Goal: Information Seeking & Learning: Learn about a topic

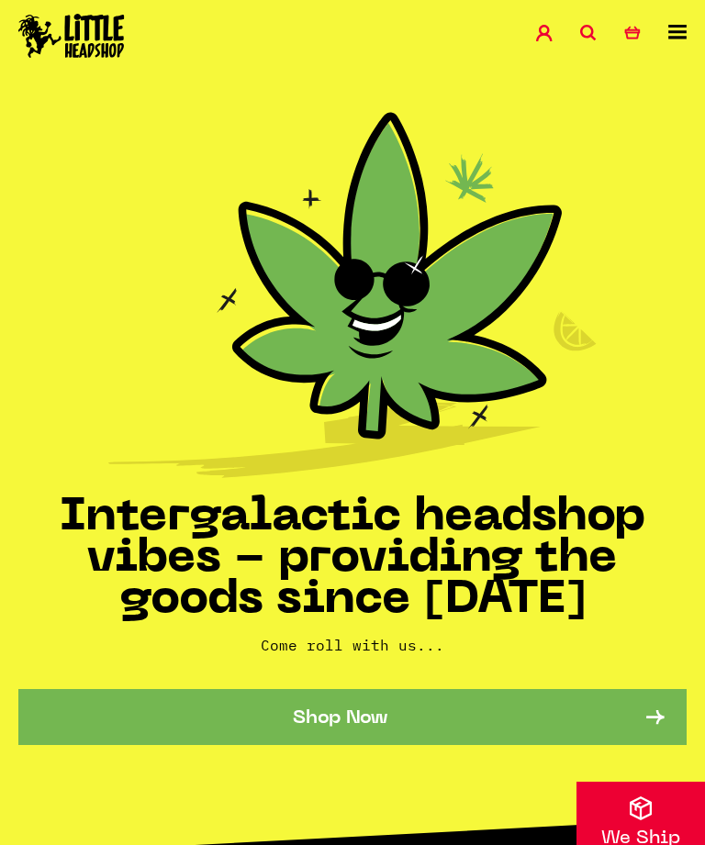
click at [671, 42] on link at bounding box center [677, 38] width 18 height 26
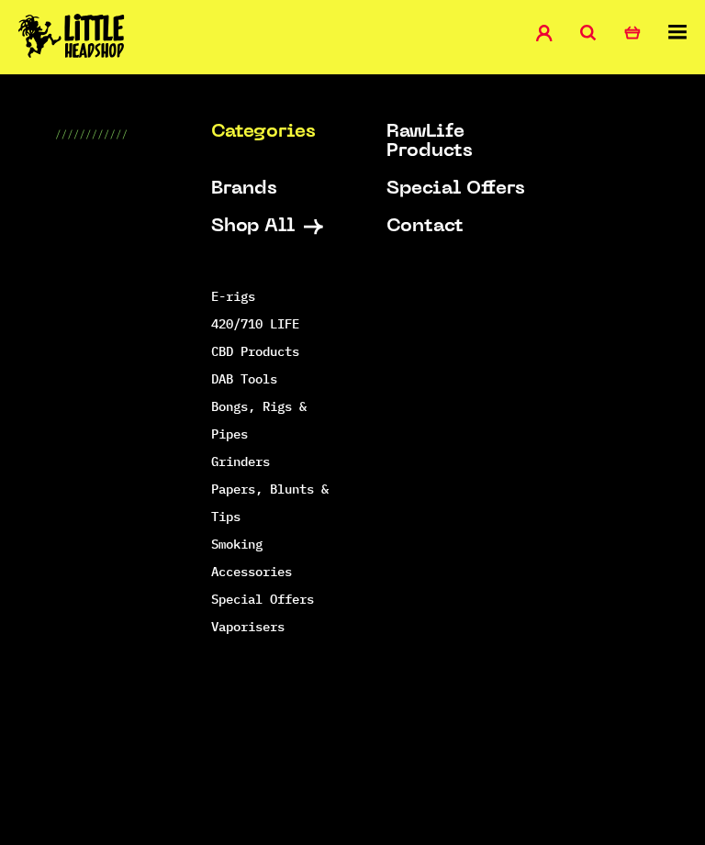
click at [229, 384] on link "DAB Tools" at bounding box center [244, 379] width 66 height 17
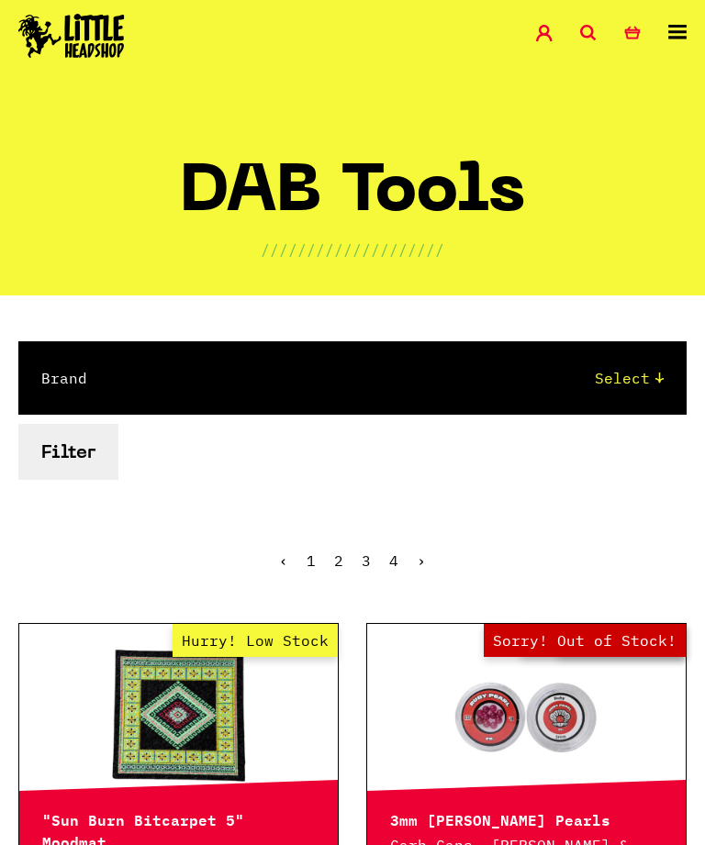
click at [681, 26] on icon at bounding box center [677, 32] width 18 height 15
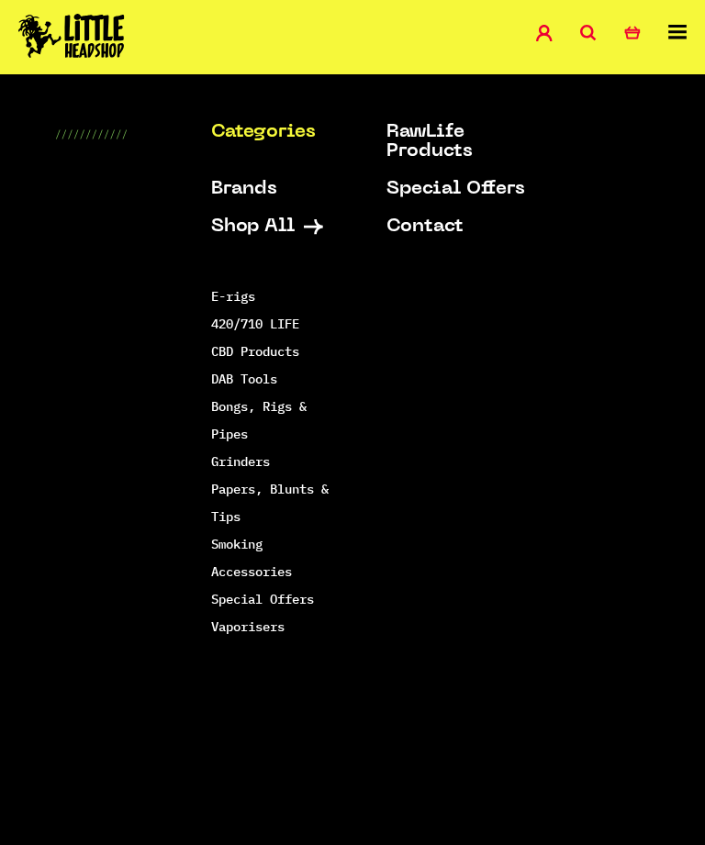
click at [231, 404] on link "Bongs, Rigs & Pipes" at bounding box center [258, 420] width 95 height 44
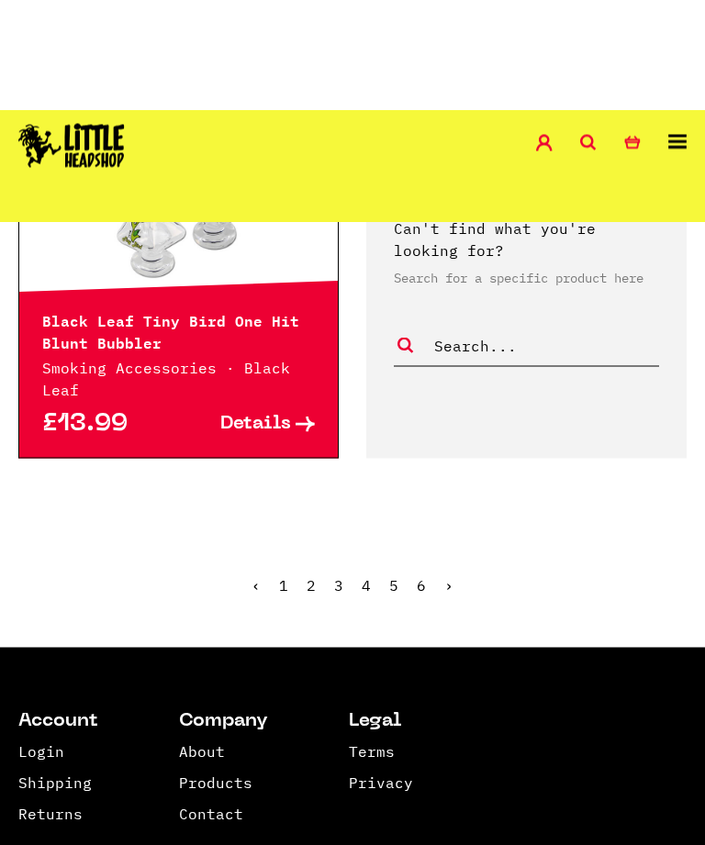
scroll to position [3950, 0]
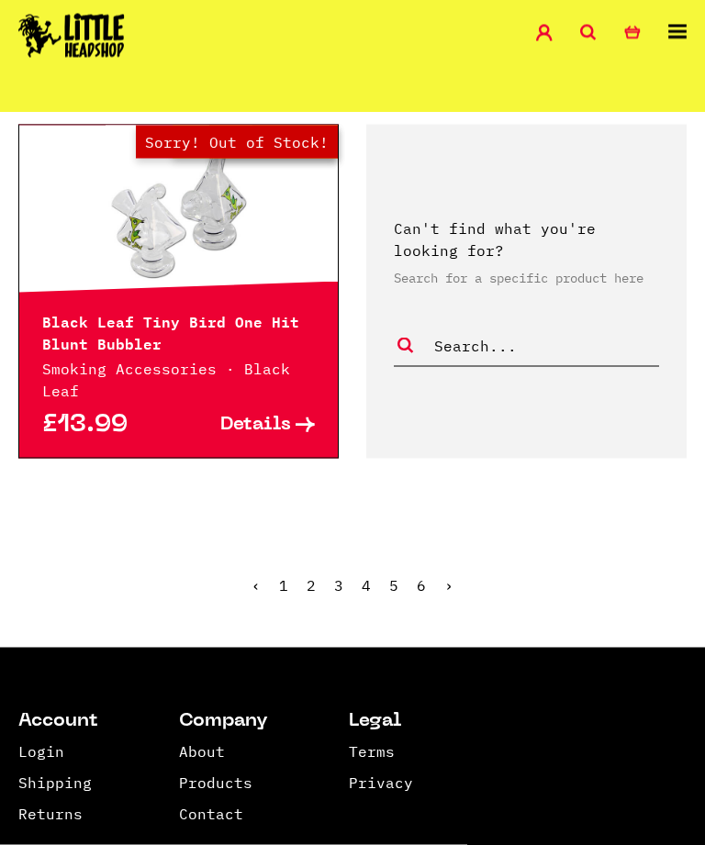
click at [314, 560] on ul "‹ 1 2 3 4 5 6 ›" at bounding box center [352, 599] width 705 height 79
click at [308, 576] on link "2" at bounding box center [310, 585] width 9 height 18
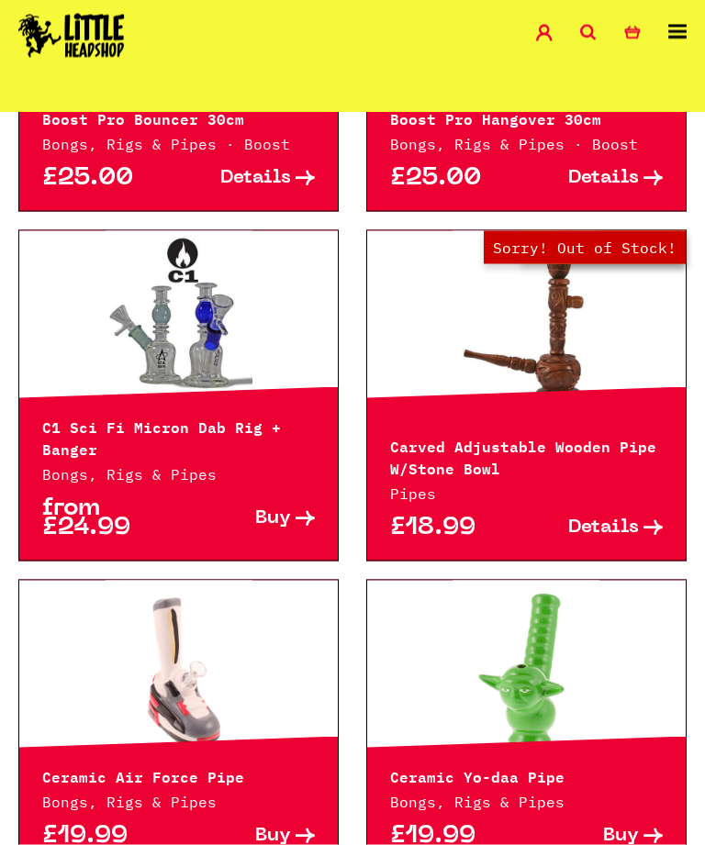
scroll to position [1426, 0]
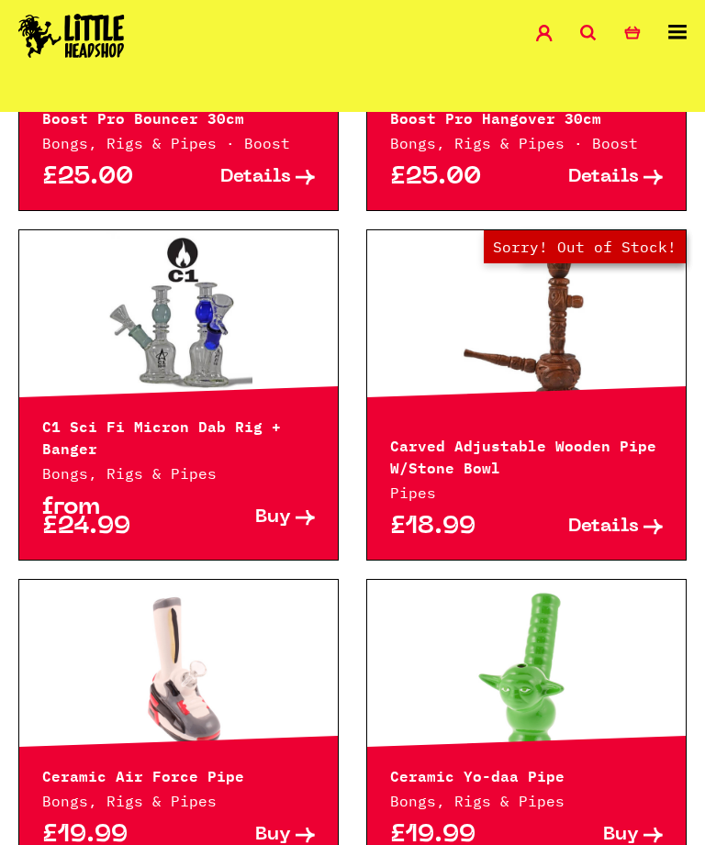
click at [582, 25] on icon at bounding box center [588, 33] width 17 height 17
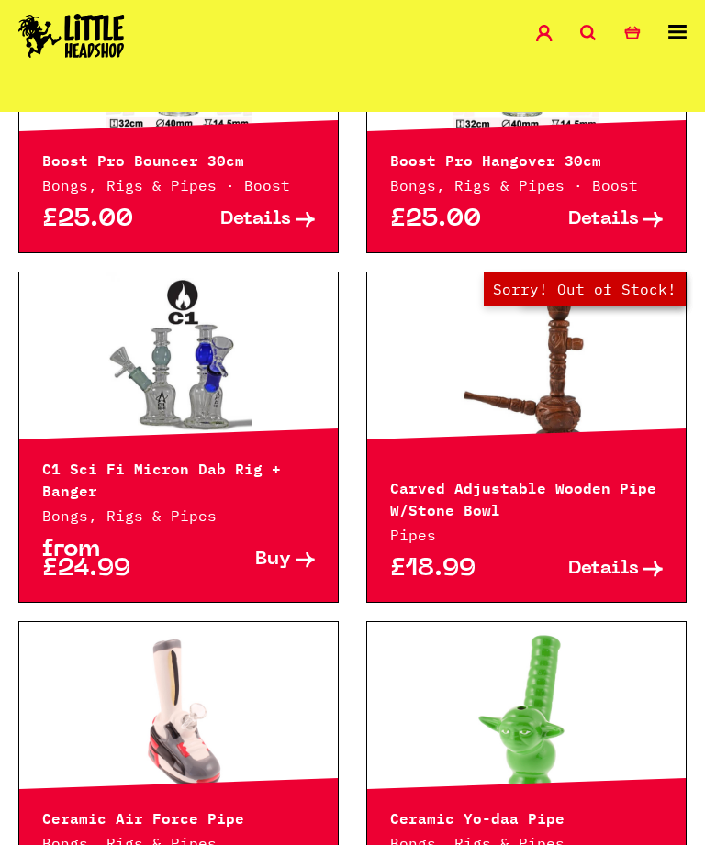
click at [568, 39] on link "Account" at bounding box center [558, 35] width 44 height 21
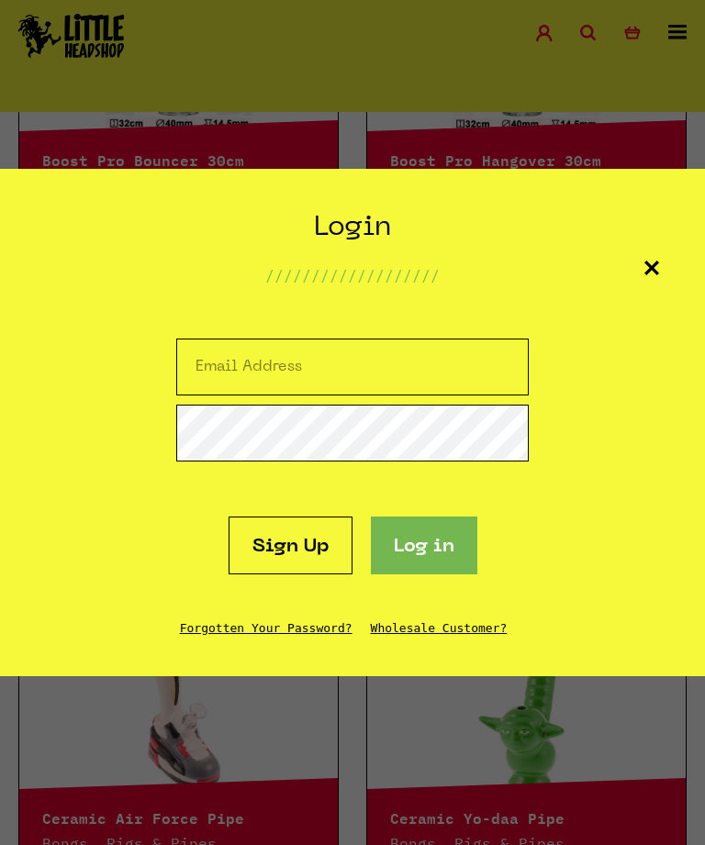
click at [604, 20] on section "Create Account /////////////////// Sign up Login /////////////////// Sign Up Lo…" at bounding box center [352, 422] width 705 height 845
click at [673, 281] on div "Login /////////////////// Sign Up Log in Forgotten Your Password? Wholesale Cus…" at bounding box center [352, 422] width 705 height 507
click at [658, 275] on icon at bounding box center [651, 268] width 15 height 15
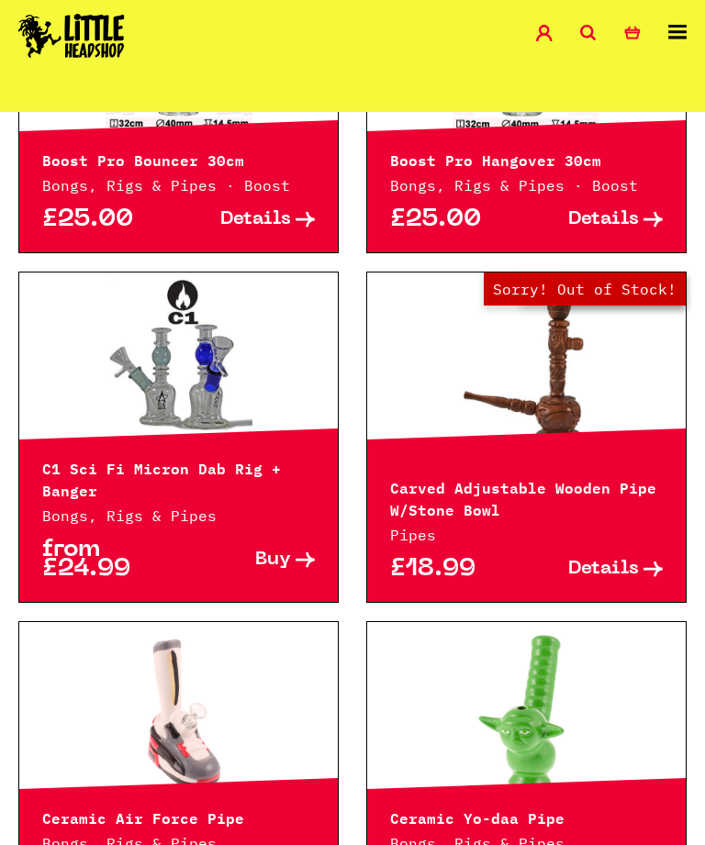
click at [582, 25] on icon at bounding box center [588, 33] width 17 height 17
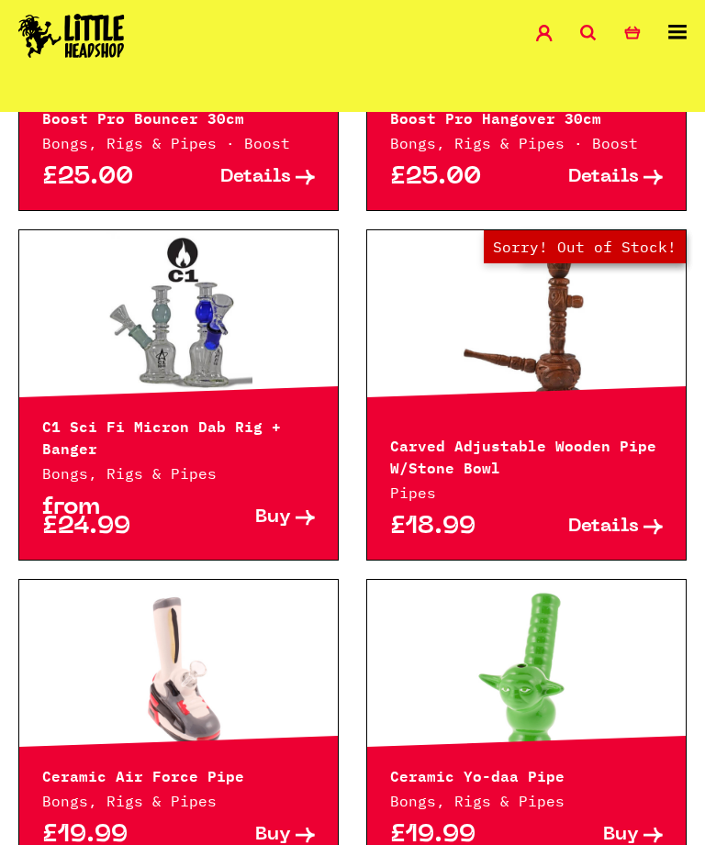
click at [586, 27] on icon at bounding box center [588, 33] width 17 height 17
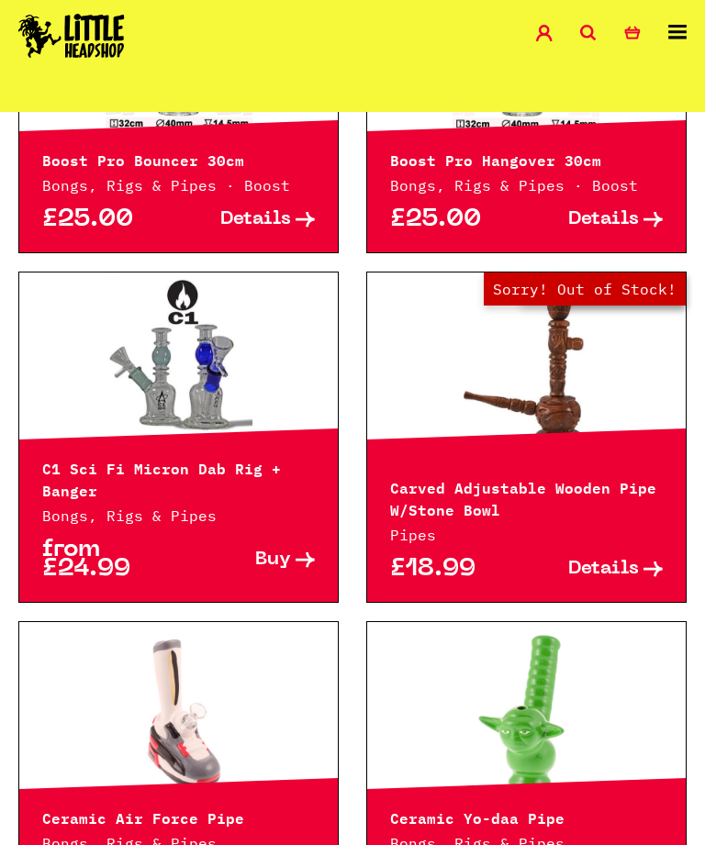
click at [581, 35] on icon at bounding box center [588, 33] width 17 height 17
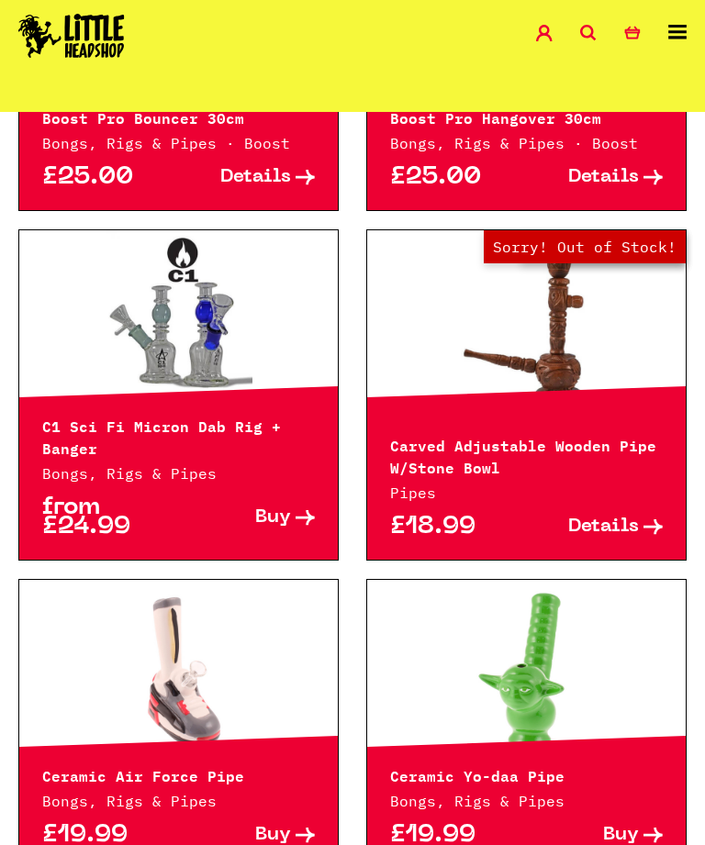
click at [585, 37] on icon at bounding box center [588, 33] width 17 height 17
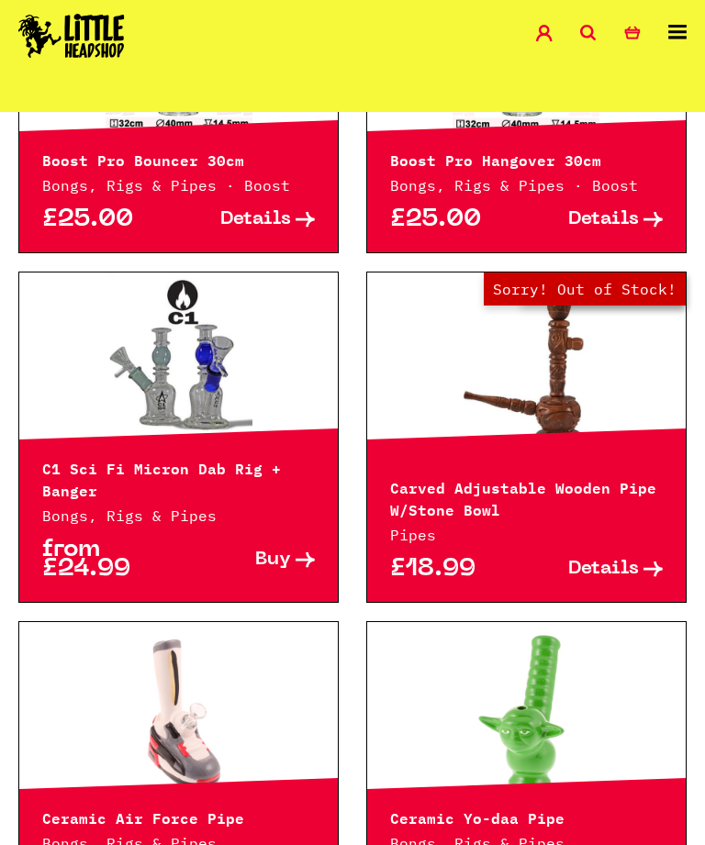
click at [582, 27] on icon at bounding box center [588, 33] width 17 height 17
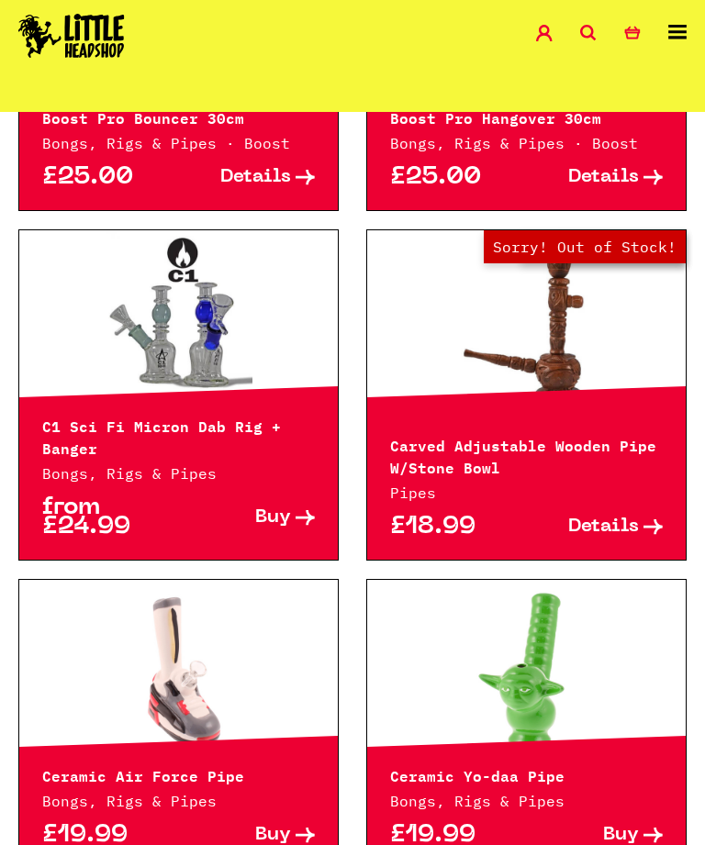
click at [584, 29] on icon at bounding box center [588, 33] width 17 height 17
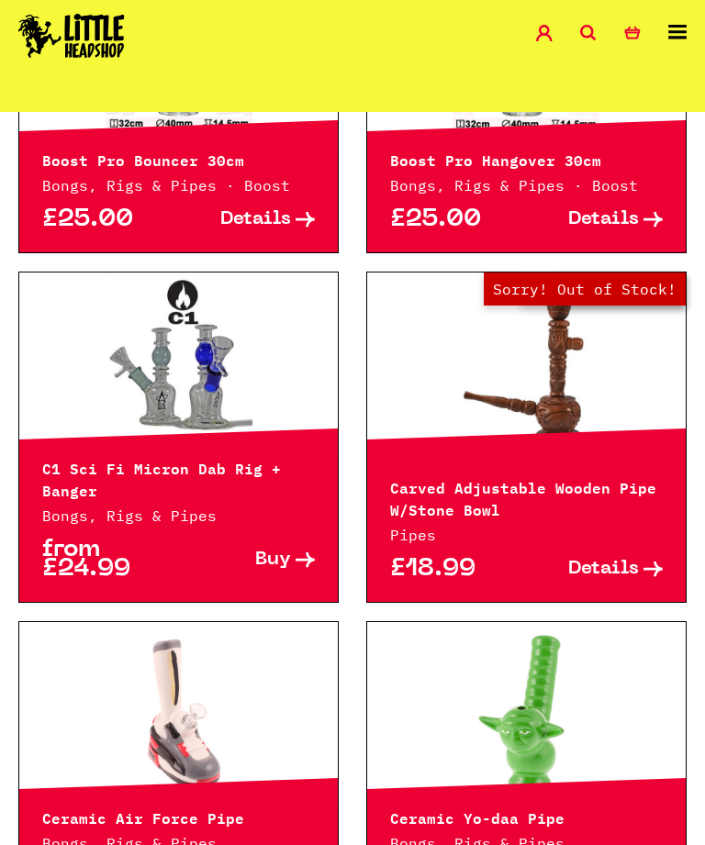
click at [587, 29] on icon at bounding box center [588, 33] width 17 height 17
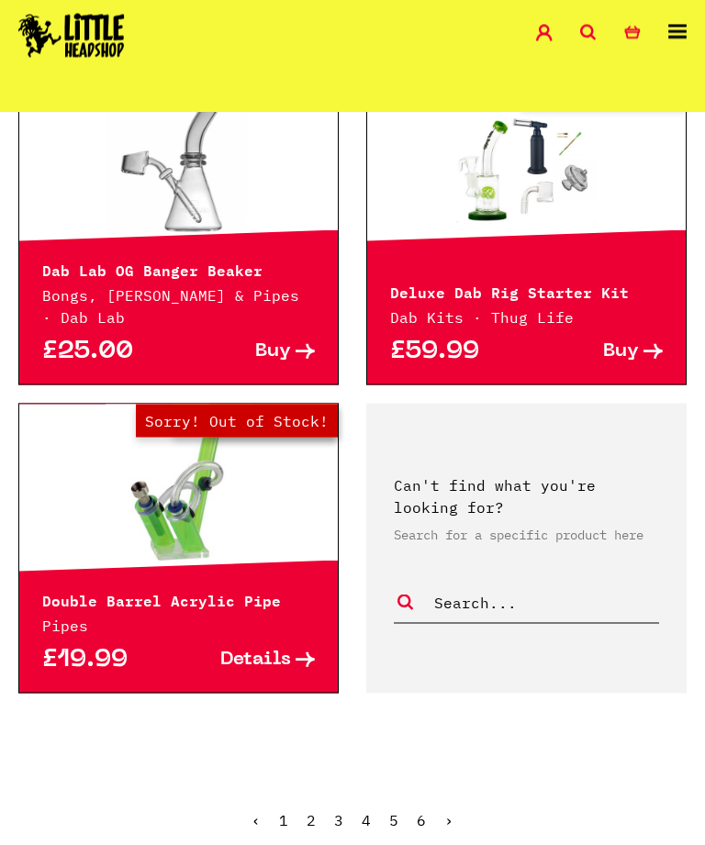
scroll to position [3697, 0]
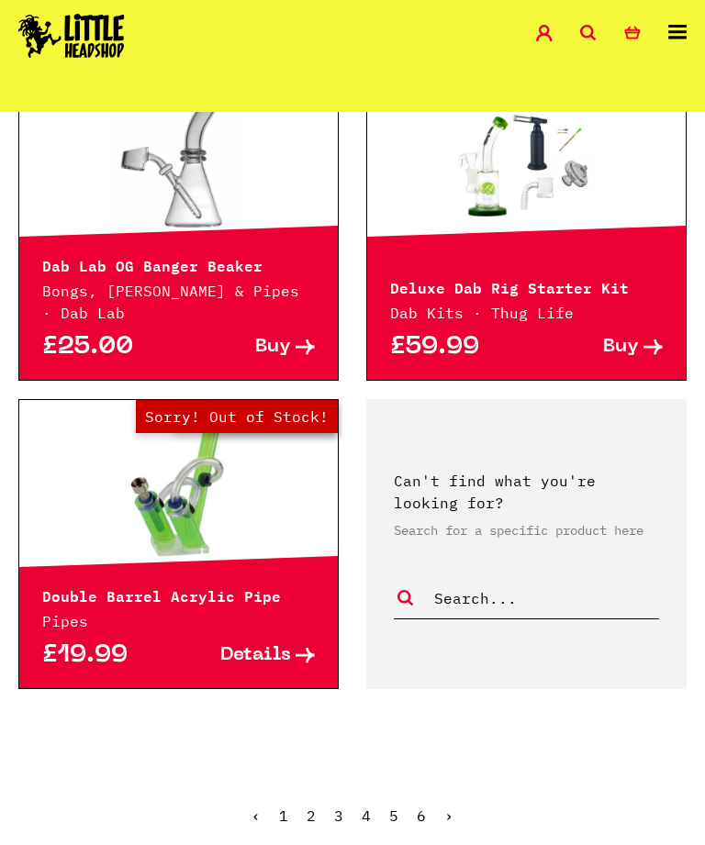
click at [317, 790] on ul "‹ 1 2 3 4 5 6 ›" at bounding box center [352, 829] width 705 height 79
click at [336, 806] on link "3" at bounding box center [338, 815] width 9 height 18
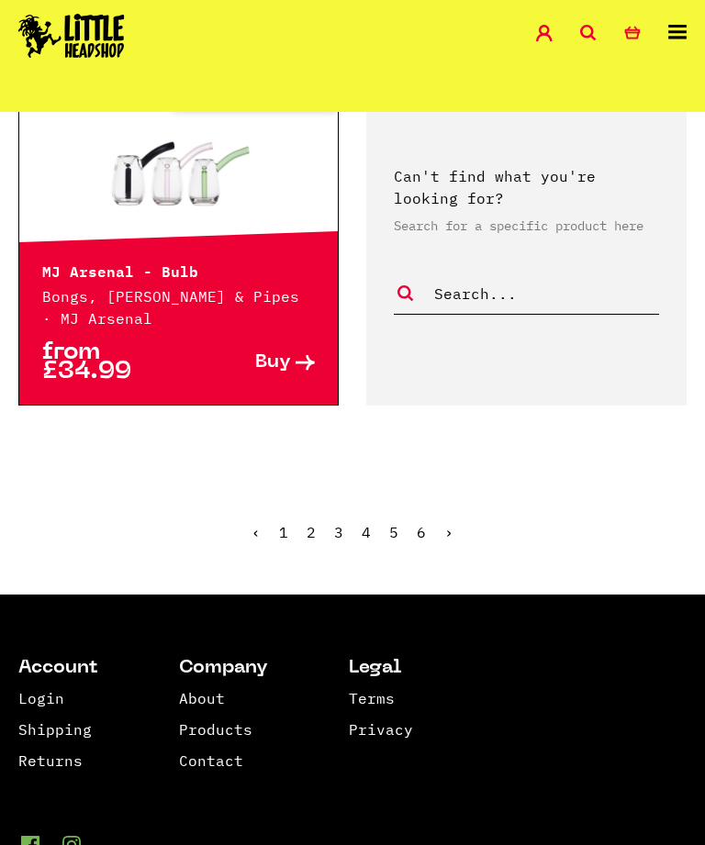
scroll to position [3919, 0]
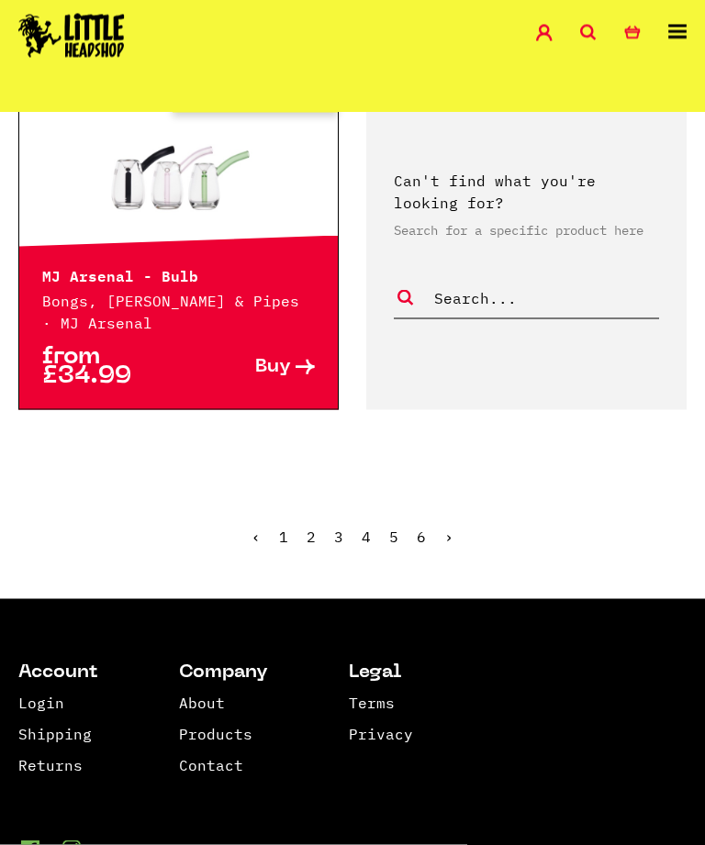
click at [451, 532] on link "›" at bounding box center [448, 537] width 9 height 18
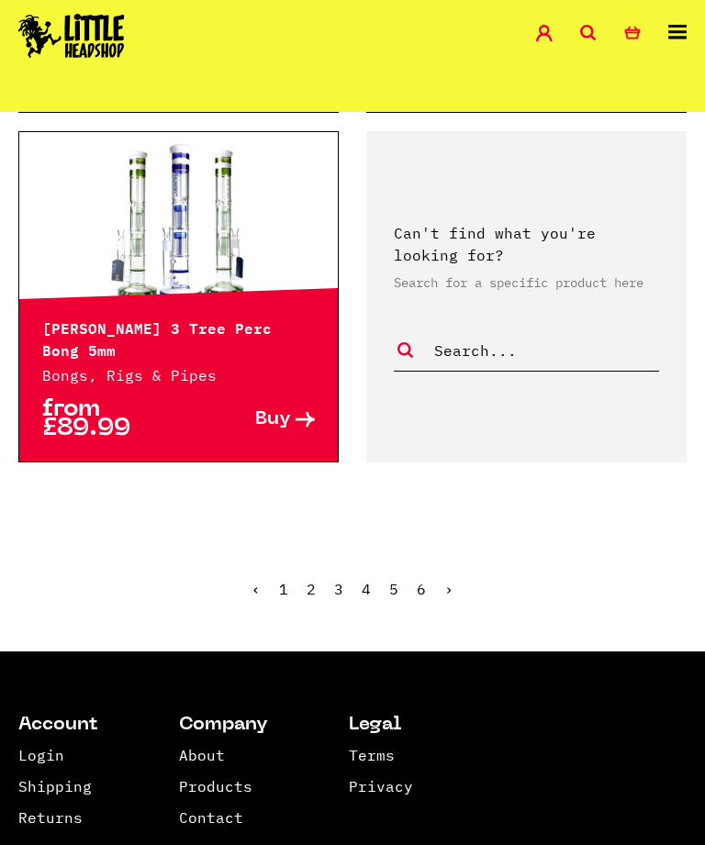
scroll to position [3852, 0]
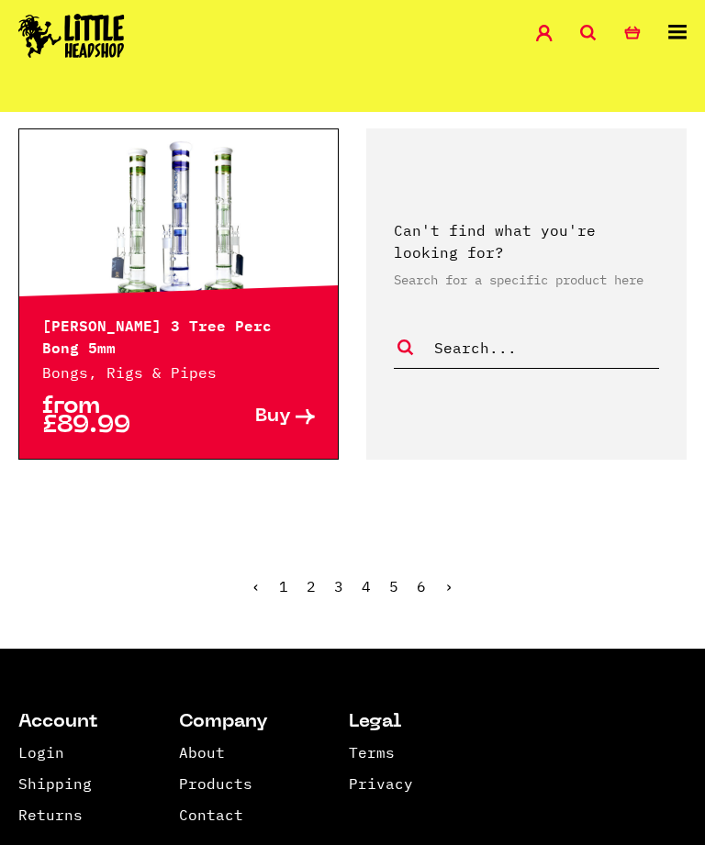
click at [444, 588] on link "›" at bounding box center [448, 586] width 9 height 18
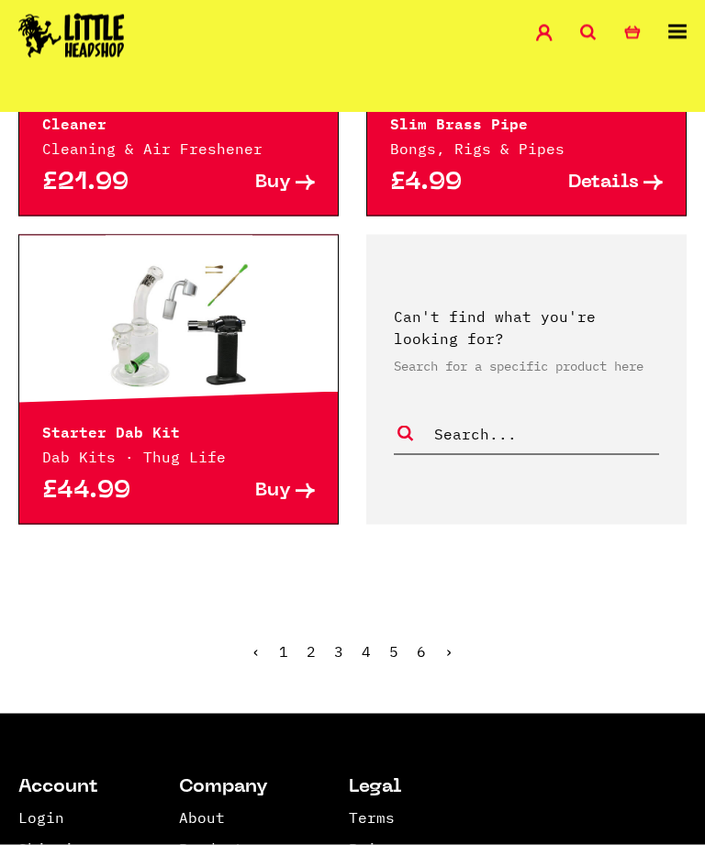
scroll to position [3805, 0]
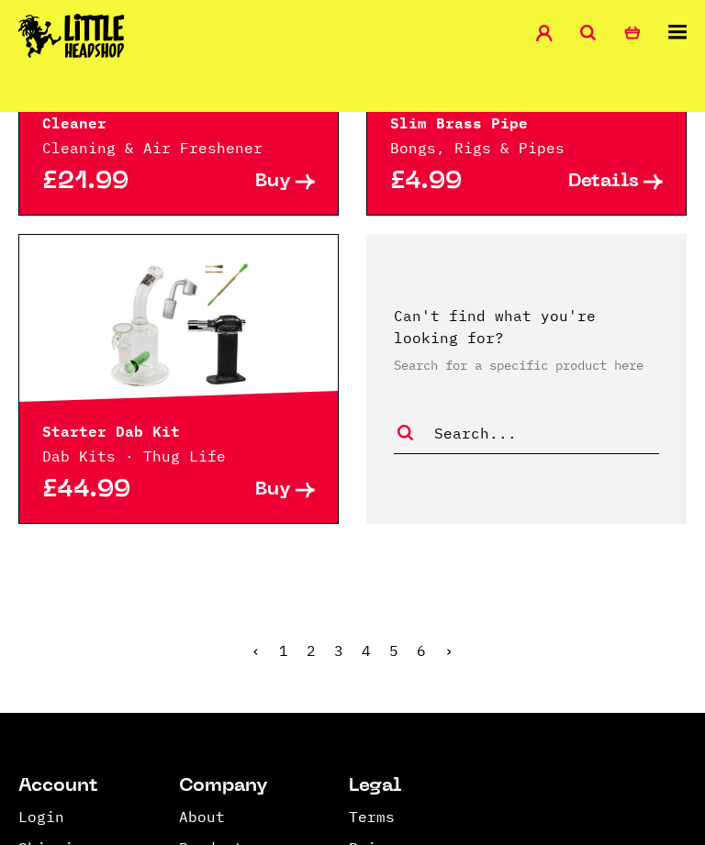
click at [448, 646] on link "›" at bounding box center [448, 650] width 9 height 18
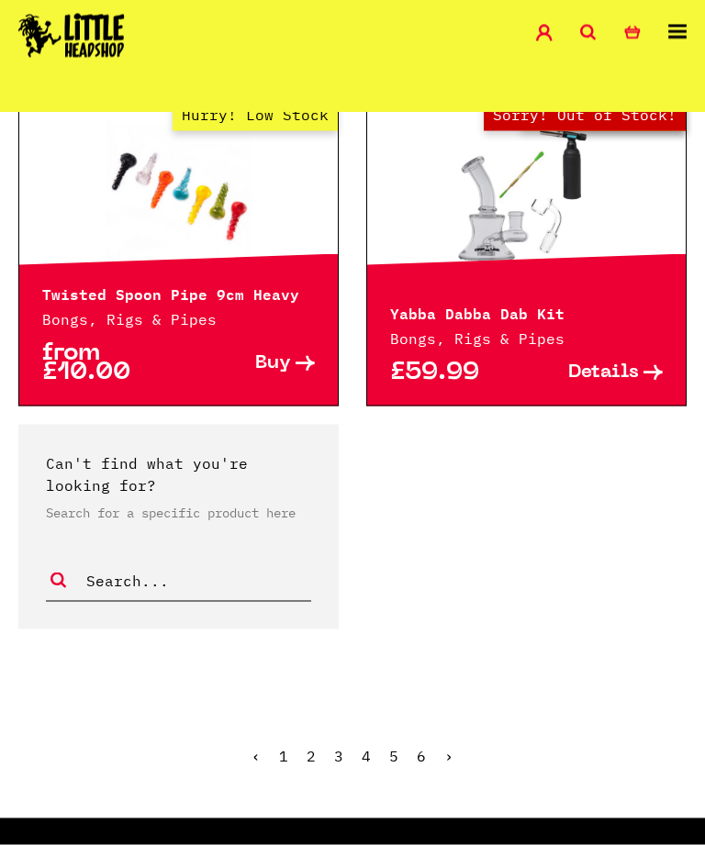
scroll to position [1902, 0]
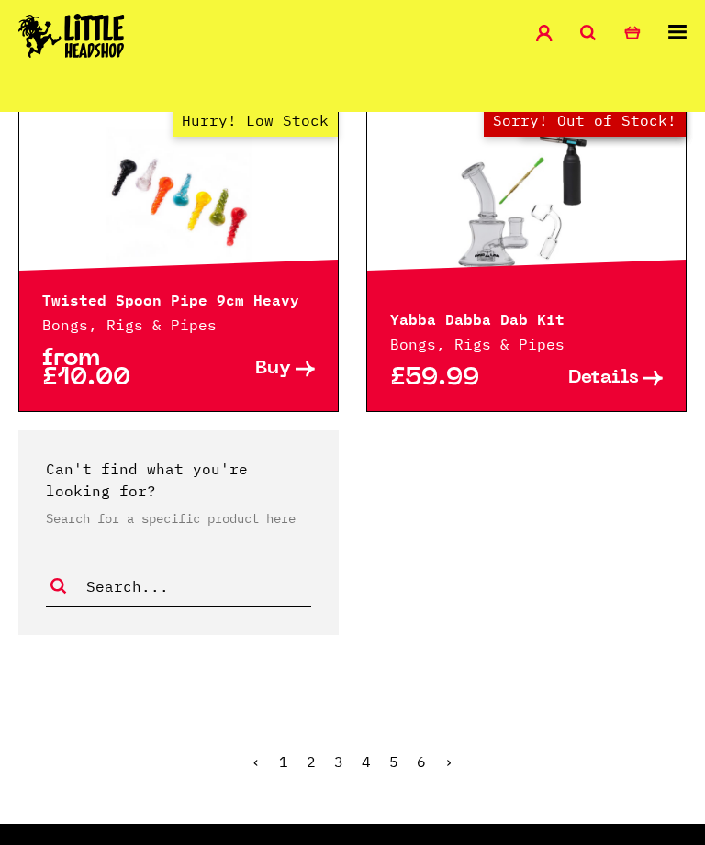
click at [445, 766] on span "›" at bounding box center [448, 761] width 9 height 18
click at [444, 761] on span "›" at bounding box center [448, 761] width 9 height 18
click at [447, 762] on span "›" at bounding box center [448, 761] width 9 height 18
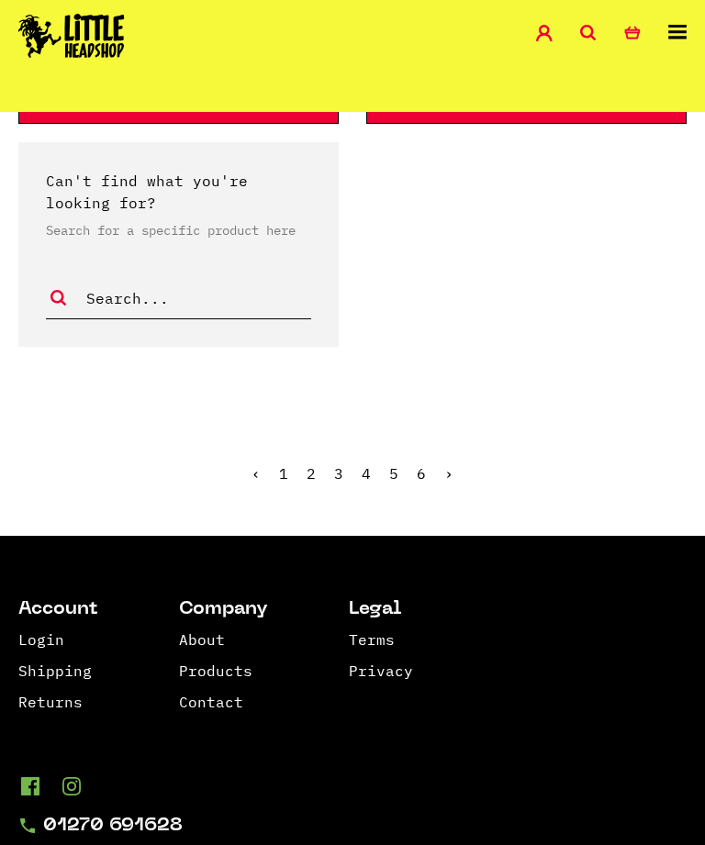
scroll to position [2188, 0]
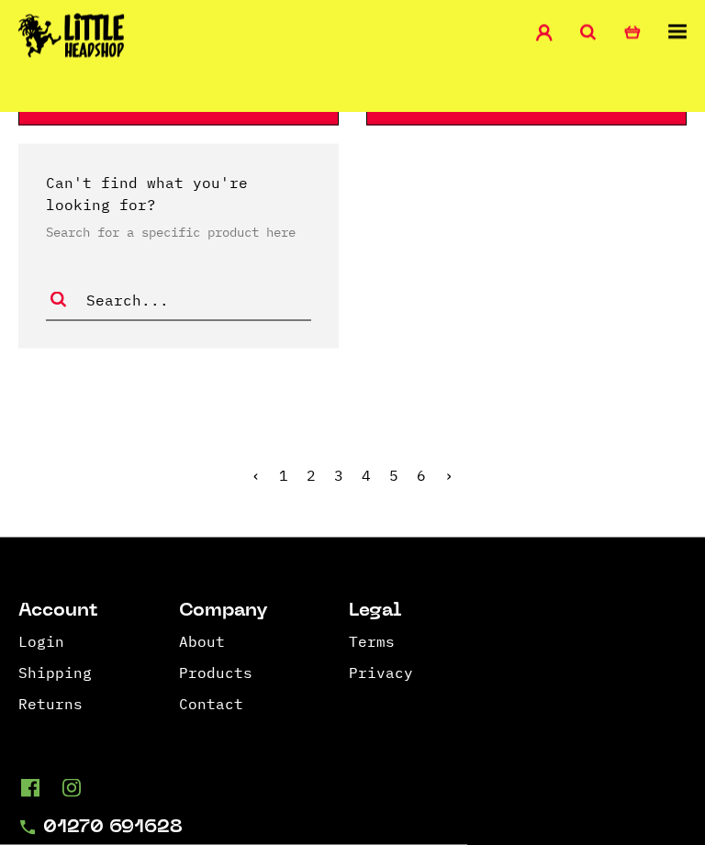
click at [440, 473] on ul "‹ 1 2 3 4 5 6 ›" at bounding box center [352, 489] width 705 height 79
click at [584, 32] on icon at bounding box center [588, 33] width 17 height 17
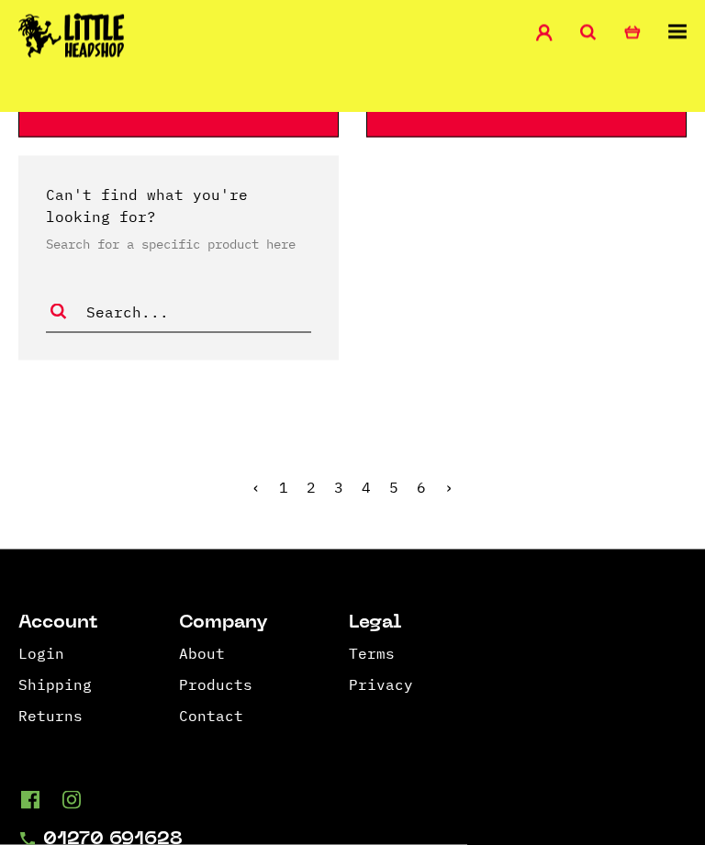
scroll to position [2189, 0]
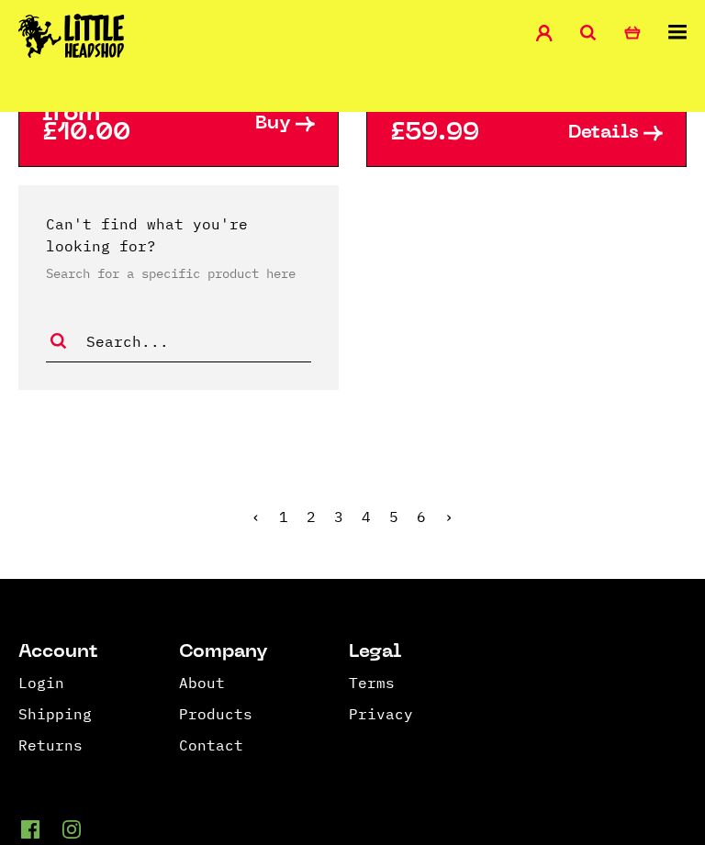
click at [586, 25] on icon at bounding box center [588, 33] width 17 height 17
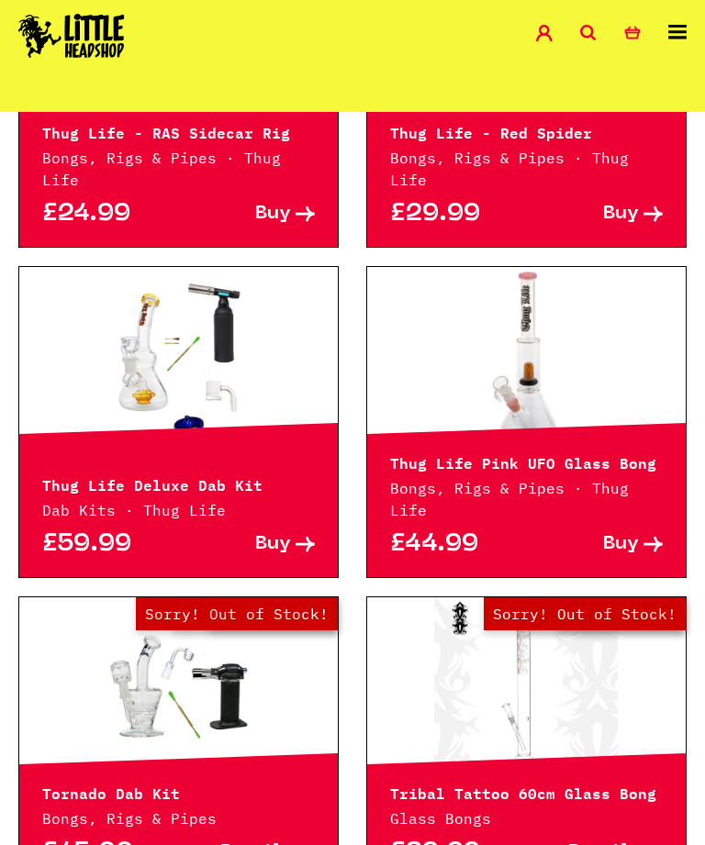
scroll to position [1080, 0]
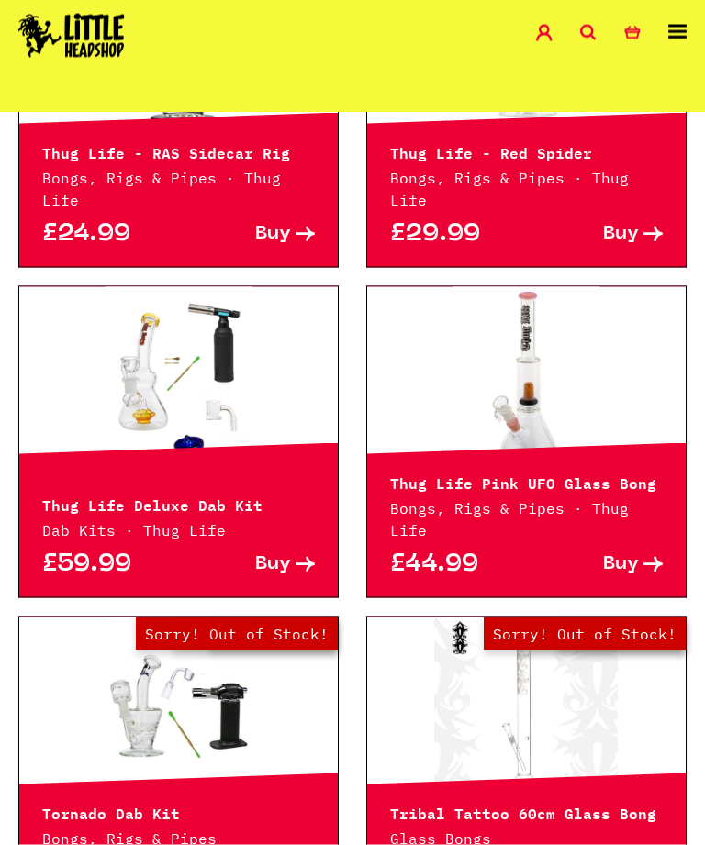
click at [669, 32] on icon at bounding box center [677, 32] width 18 height 15
